Goal: Task Accomplishment & Management: Manage account settings

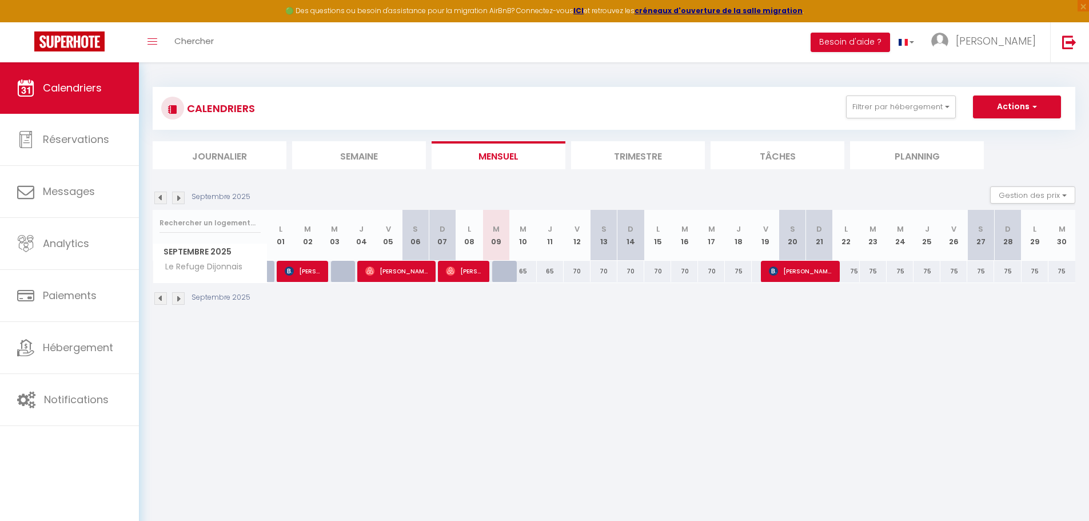
select select
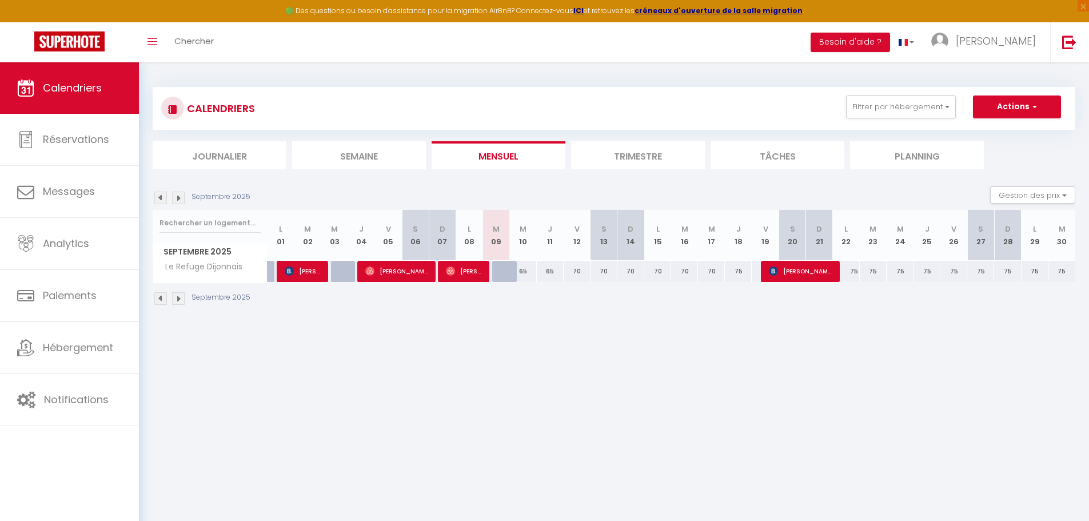
click at [773, 284] on div "Septembre 2025" at bounding box center [614, 300] width 923 height 34
click at [774, 276] on span "[PERSON_NAME]" at bounding box center [800, 271] width 63 height 22
select select "OK"
select select "0"
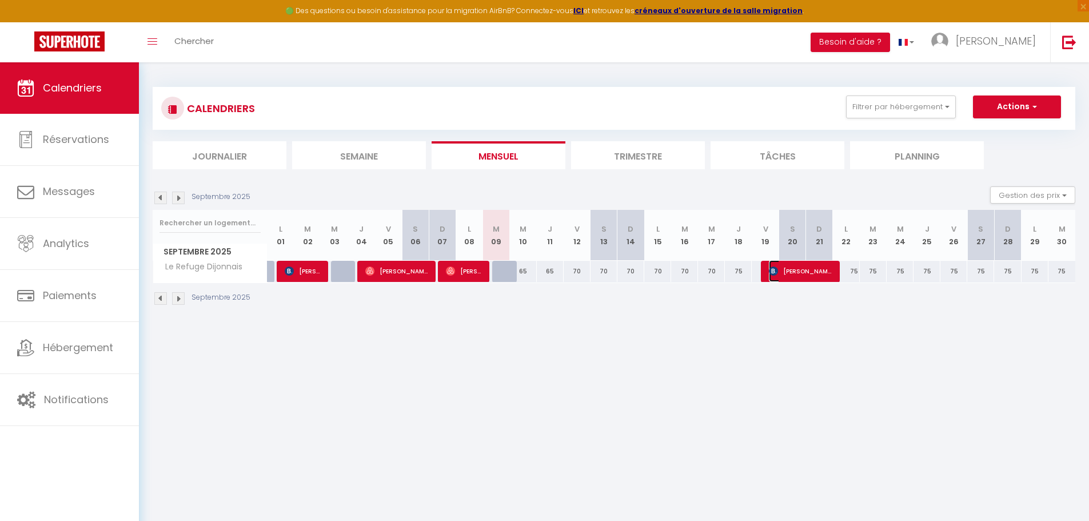
select select "0"
select select "1"
select select
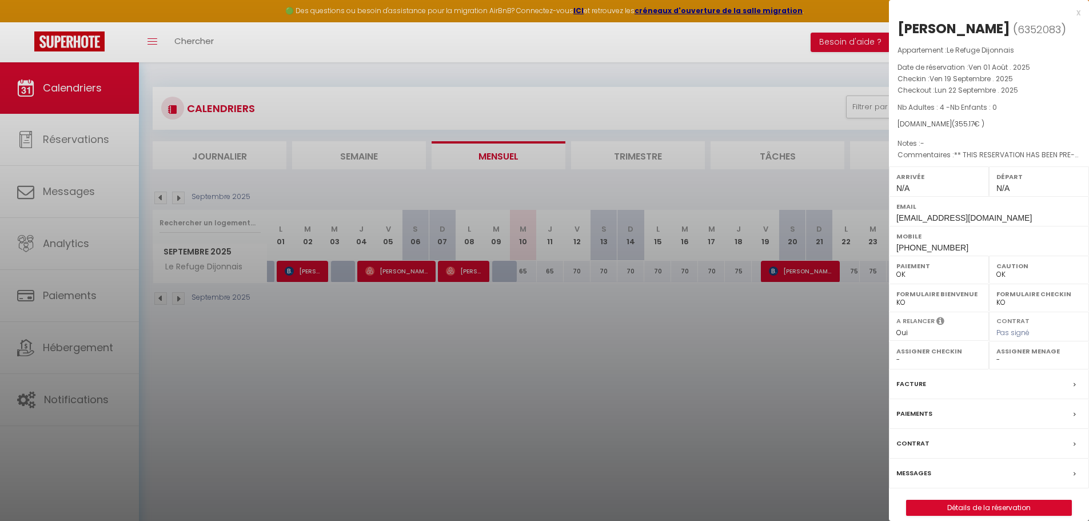
click at [791, 284] on div at bounding box center [544, 260] width 1089 height 521
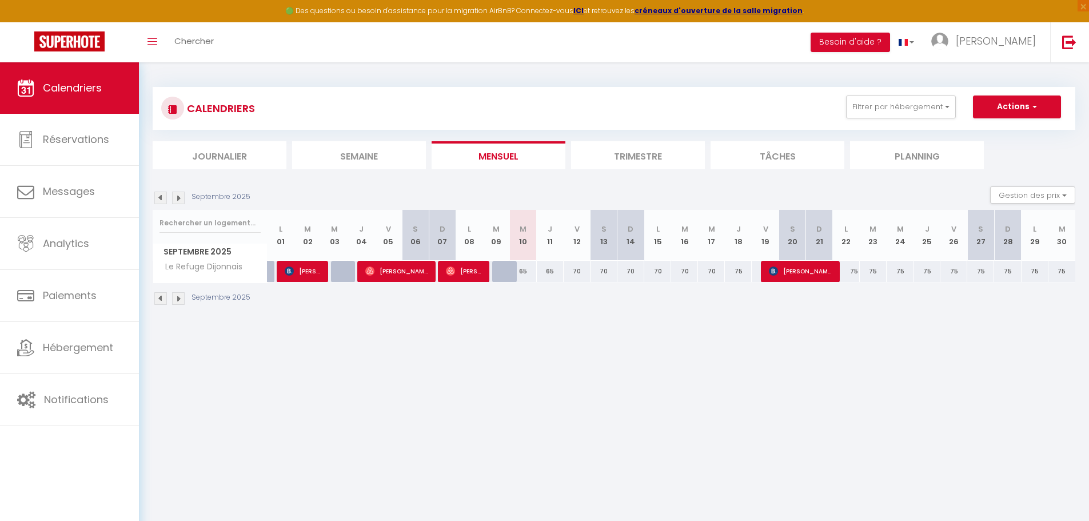
click at [165, 200] on img at bounding box center [160, 198] width 13 height 13
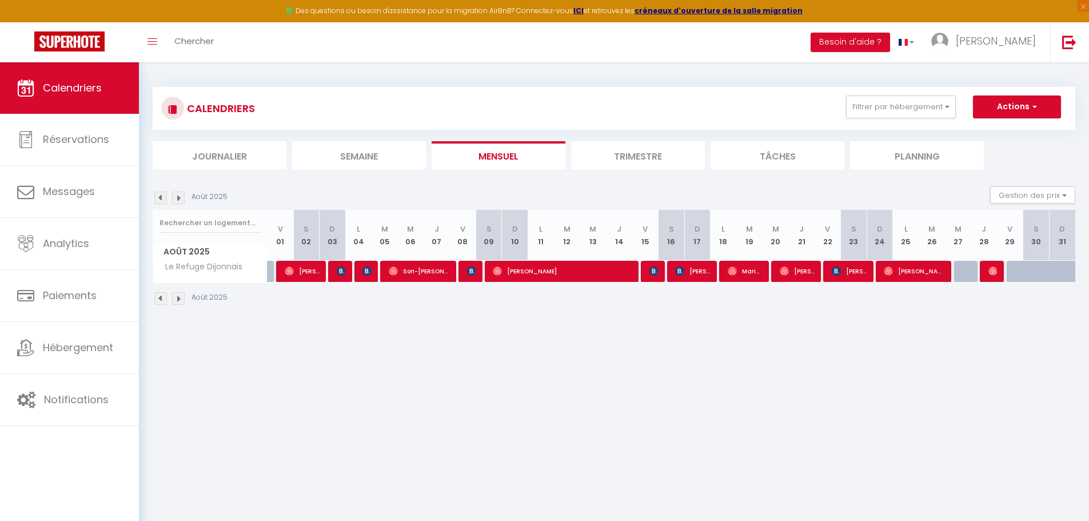
click at [182, 195] on img at bounding box center [178, 198] width 13 height 13
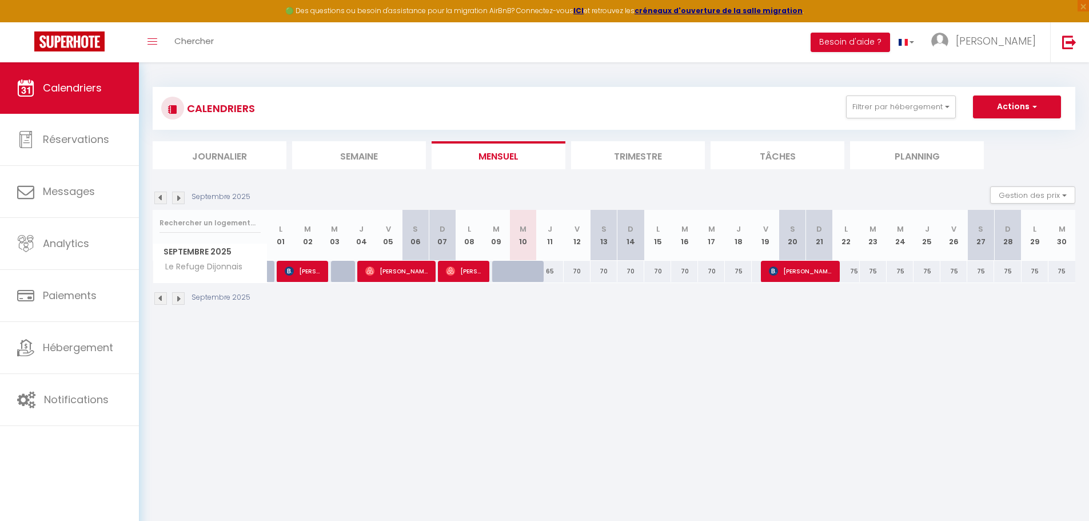
click at [158, 200] on img at bounding box center [160, 198] width 13 height 13
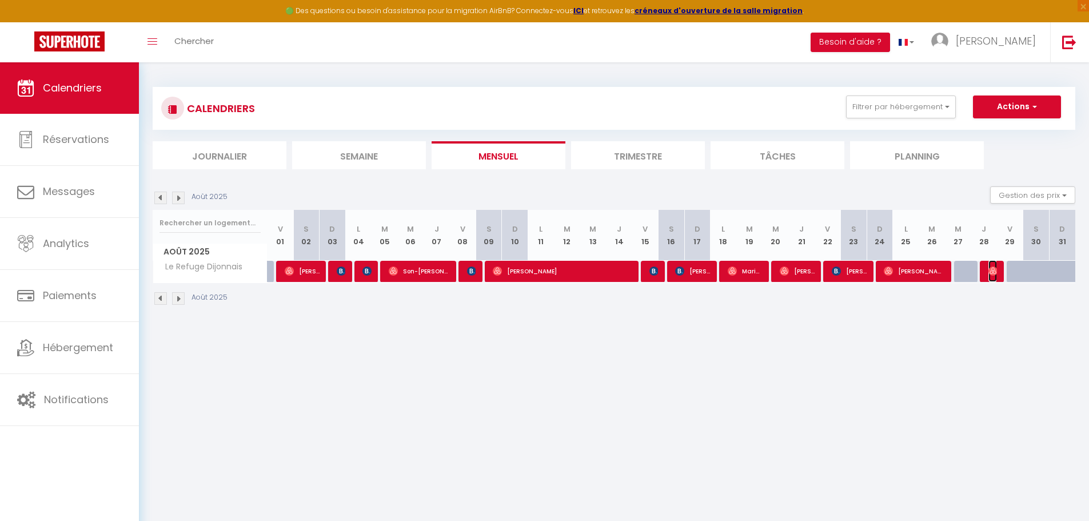
click at [996, 267] on img at bounding box center [993, 270] width 9 height 9
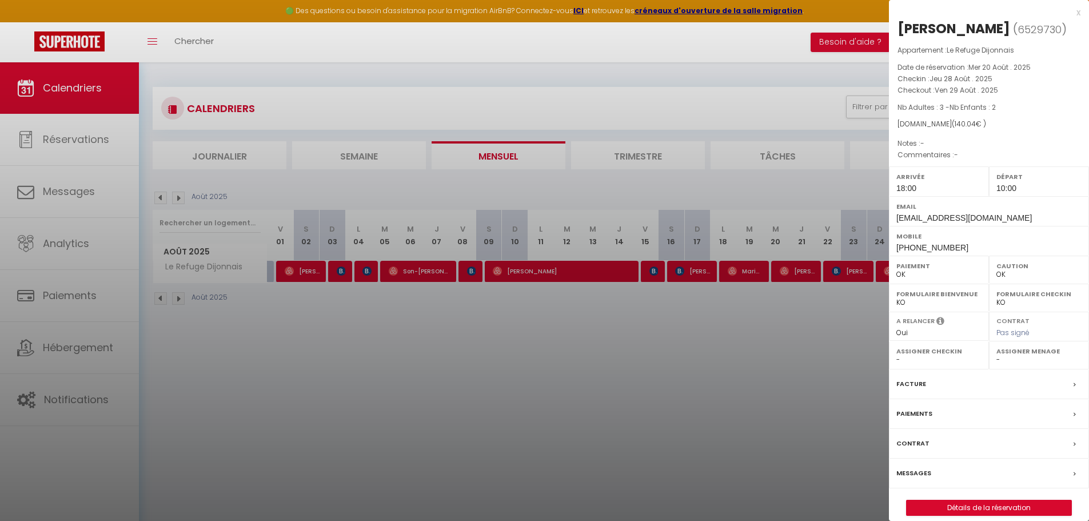
click at [698, 290] on div at bounding box center [544, 260] width 1089 height 521
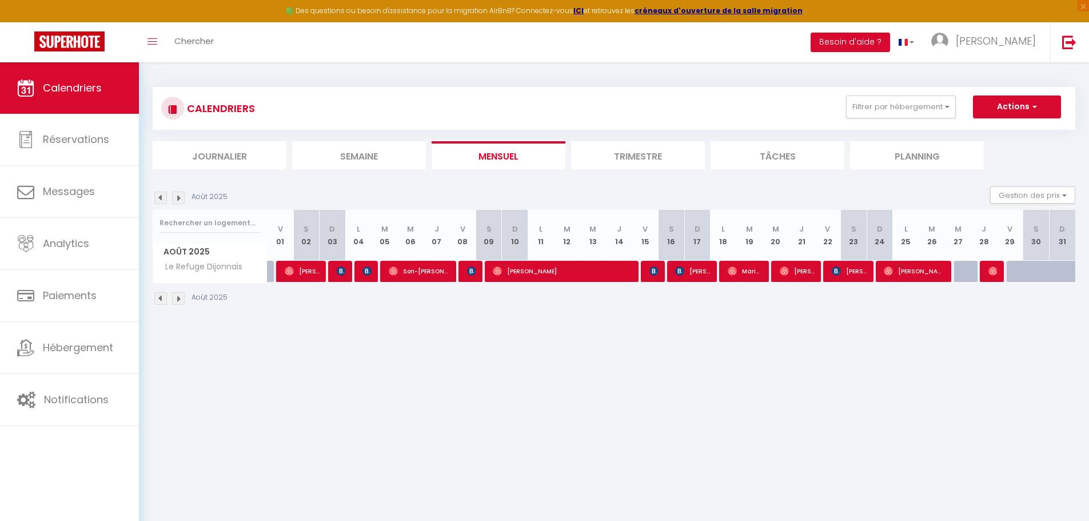
click at [183, 197] on img at bounding box center [178, 198] width 13 height 13
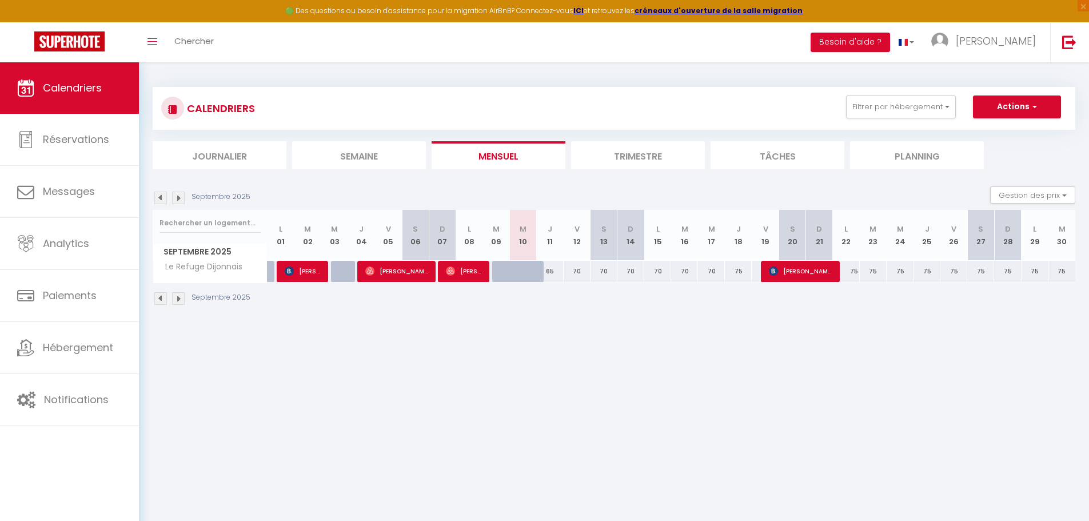
click at [160, 203] on img at bounding box center [160, 198] width 13 height 13
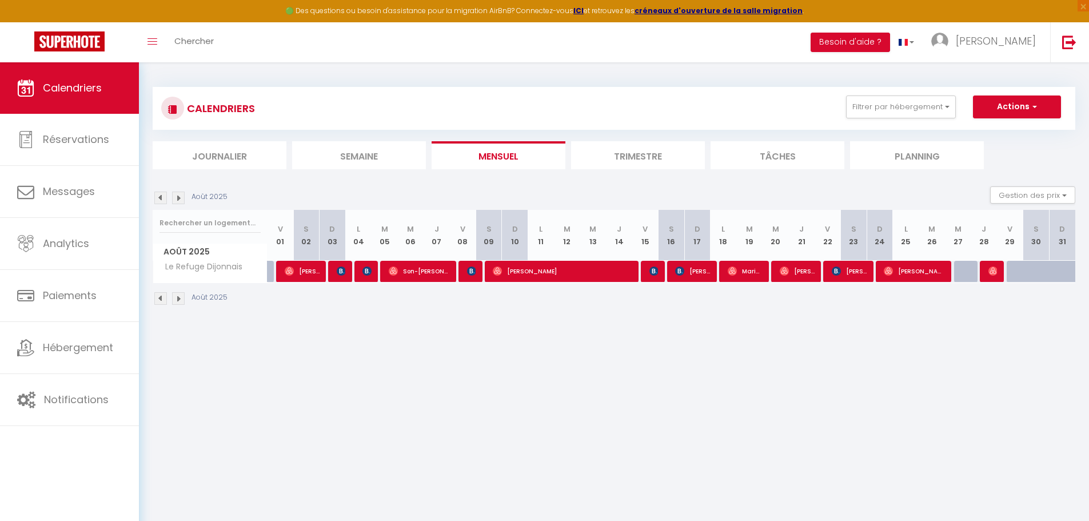
click at [177, 200] on img at bounding box center [178, 198] width 13 height 13
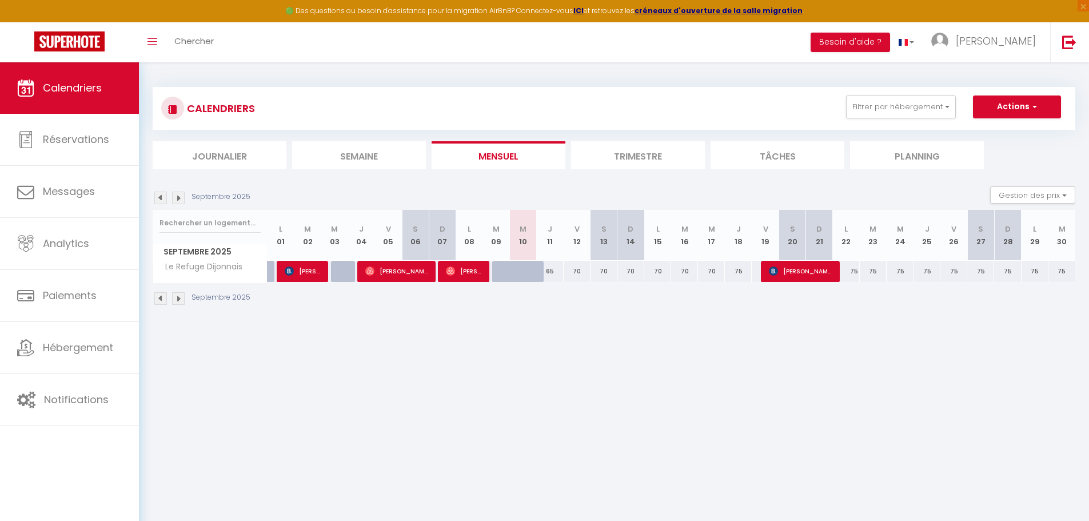
click at [651, 372] on body "🟢 Des questions ou besoin d'assistance pour la migration AirBnB? Connectez-vous…" at bounding box center [544, 322] width 1089 height 521
